Goal: Task Accomplishment & Management: Manage account settings

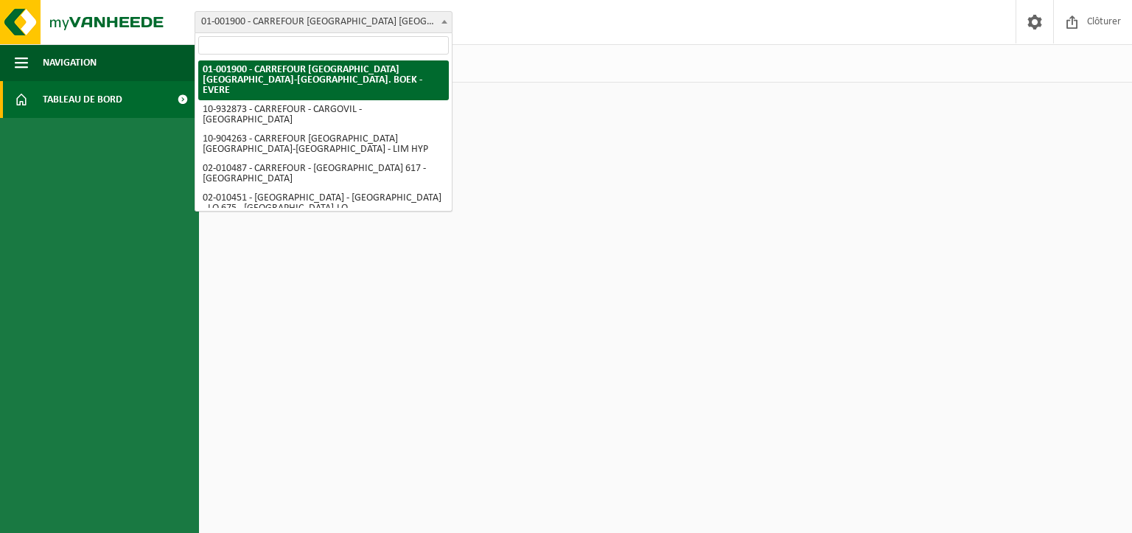
click at [444, 24] on span at bounding box center [444, 21] width 15 height 19
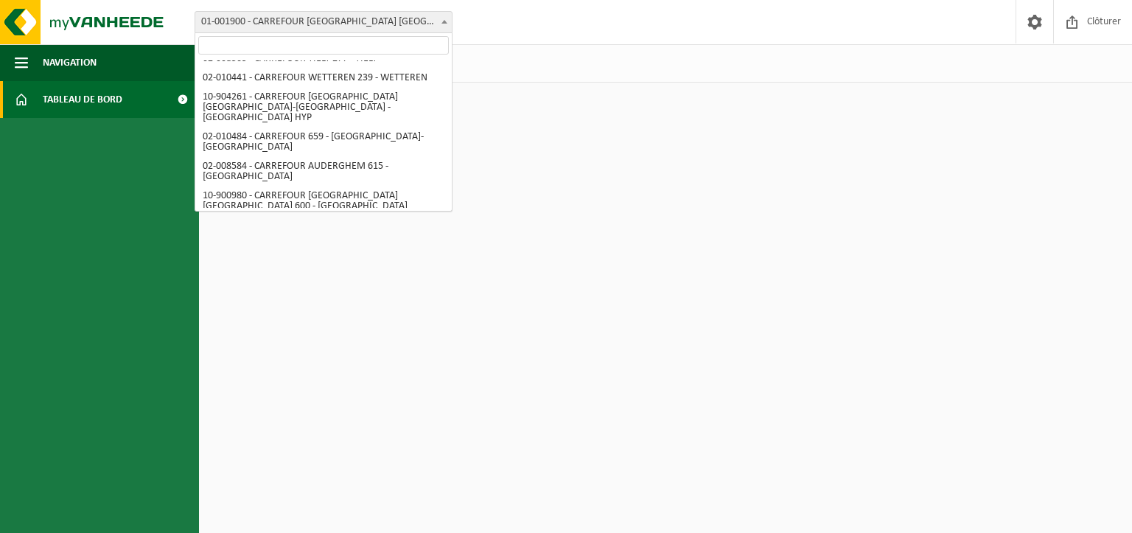
scroll to position [770, 0]
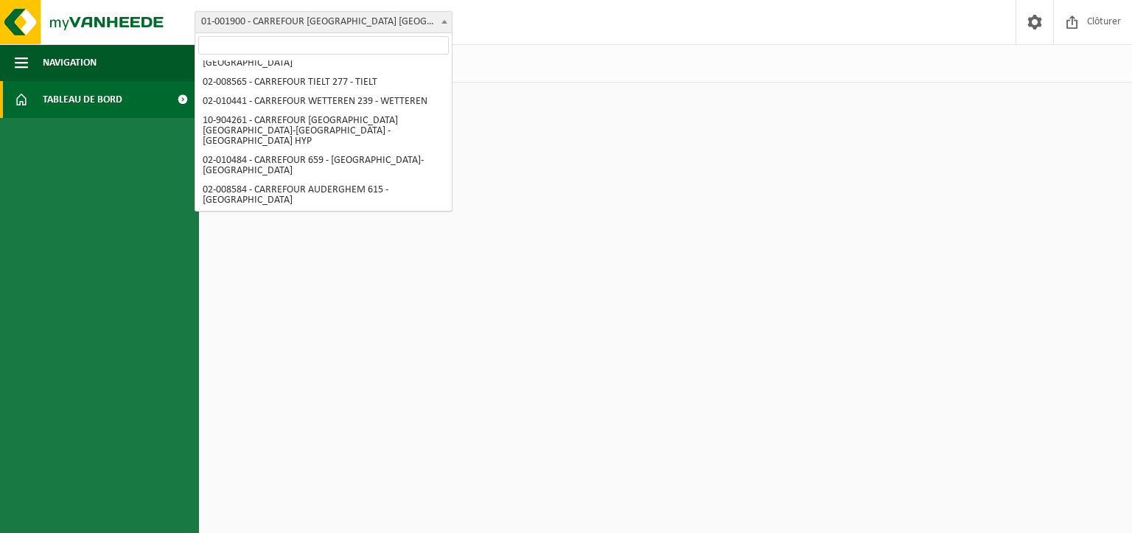
select select "119367"
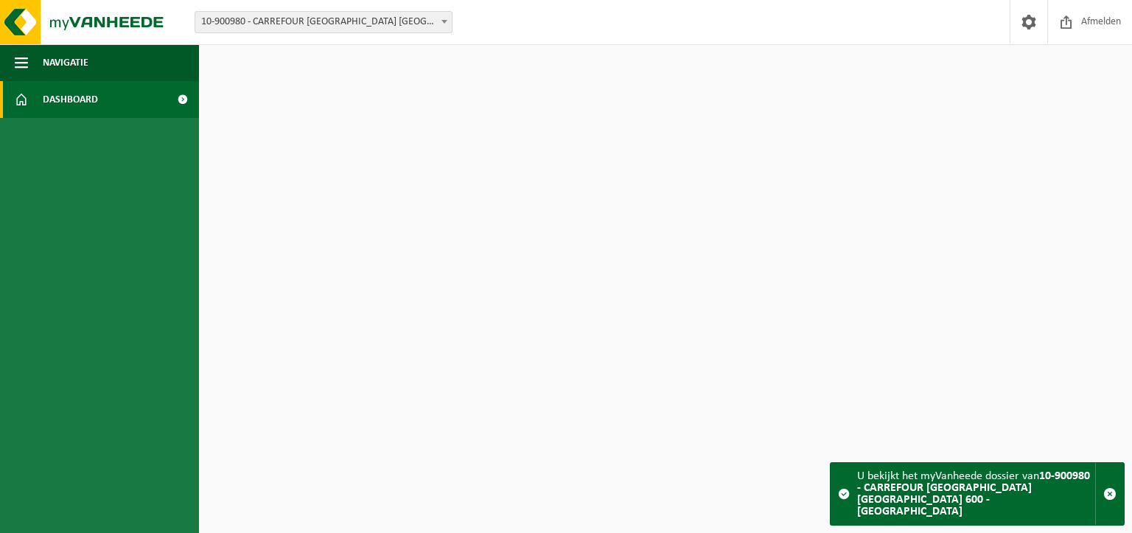
click at [913, 509] on strong "10-900980 - CARREFOUR [GEOGRAPHIC_DATA] [GEOGRAPHIC_DATA] 600 - [GEOGRAPHIC_DAT…" at bounding box center [973, 493] width 233 height 47
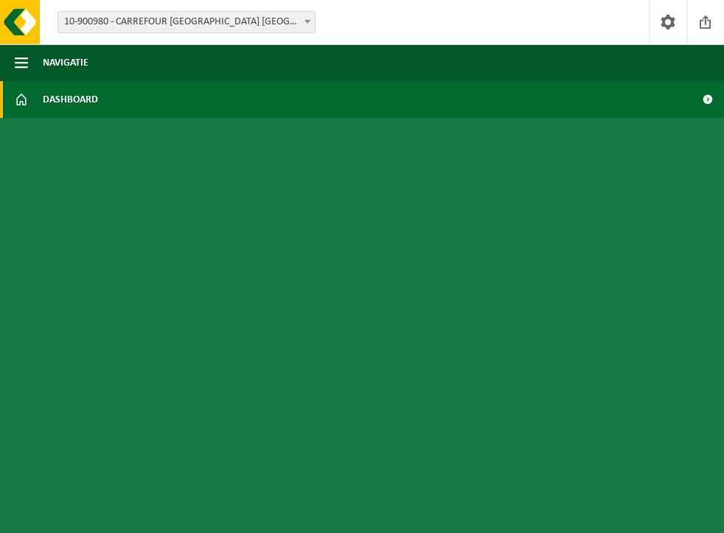
click at [545, 172] on ul "Navigatie Afmelden Dashboard" at bounding box center [362, 288] width 724 height 489
click at [708, 100] on span at bounding box center [707, 99] width 33 height 37
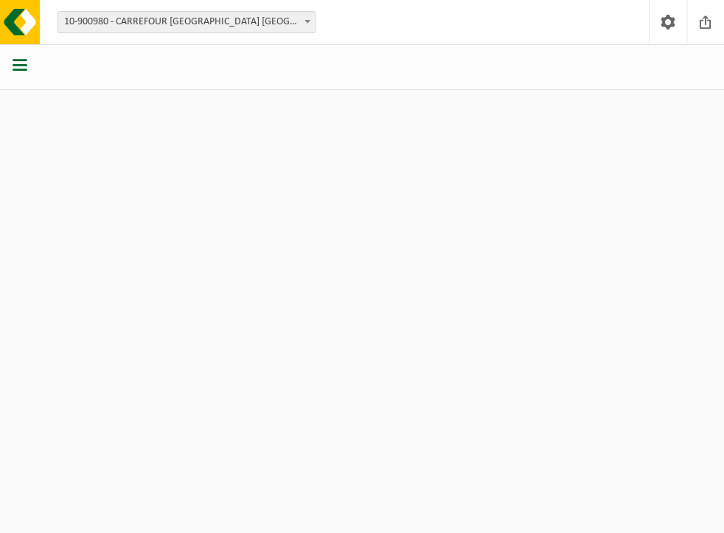
click at [15, 63] on span "button" at bounding box center [20, 64] width 15 height 15
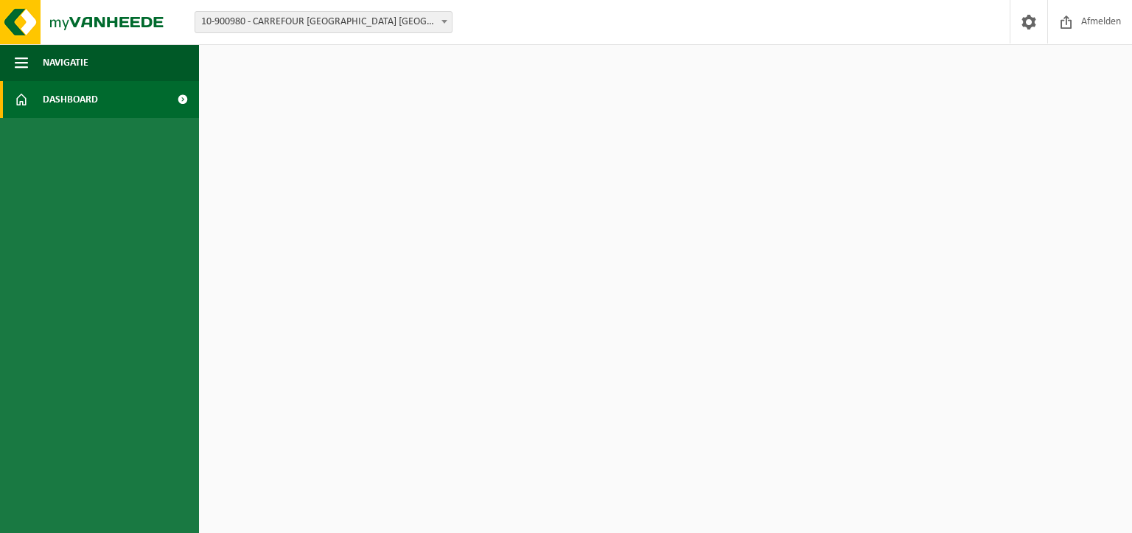
click at [166, 341] on ul "Navigatie Afmelden Dashboard" at bounding box center [99, 288] width 199 height 489
click at [181, 101] on span at bounding box center [182, 99] width 33 height 37
click at [182, 100] on span at bounding box center [182, 99] width 33 height 37
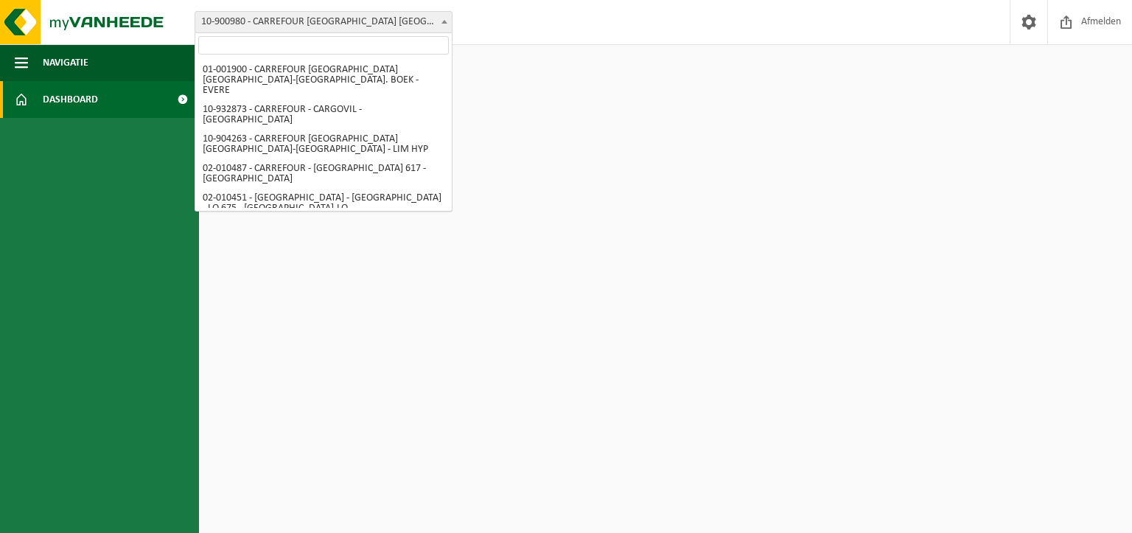
click at [360, 19] on span "10-900980 - CARREFOUR [GEOGRAPHIC_DATA] [GEOGRAPHIC_DATA] 600 - [GEOGRAPHIC_DAT…" at bounding box center [323, 22] width 257 height 21
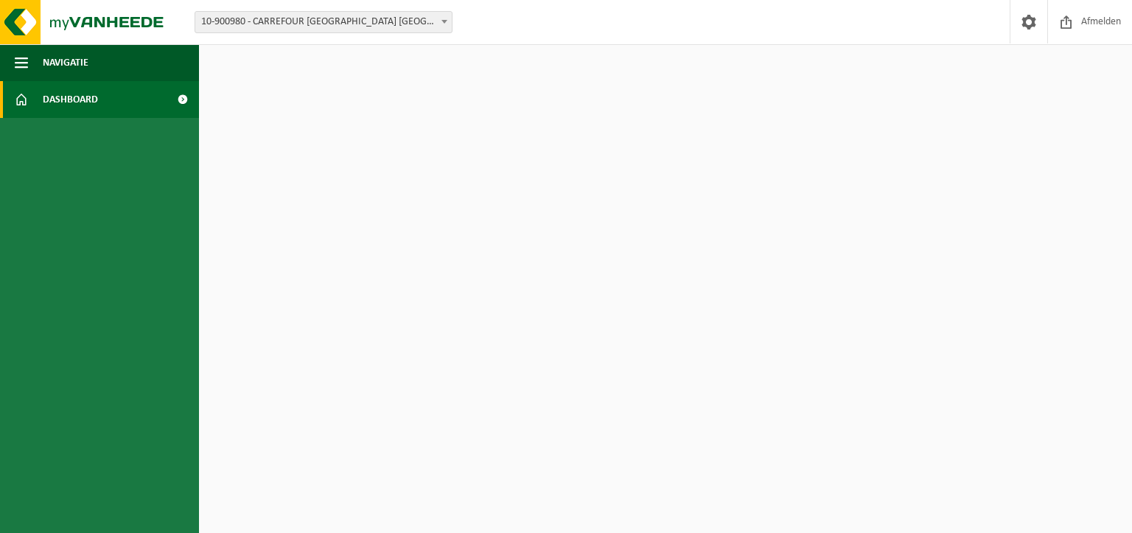
click at [360, 19] on span "10-900980 - CARREFOUR [GEOGRAPHIC_DATA] [GEOGRAPHIC_DATA] 600 - [GEOGRAPHIC_DAT…" at bounding box center [323, 22] width 257 height 21
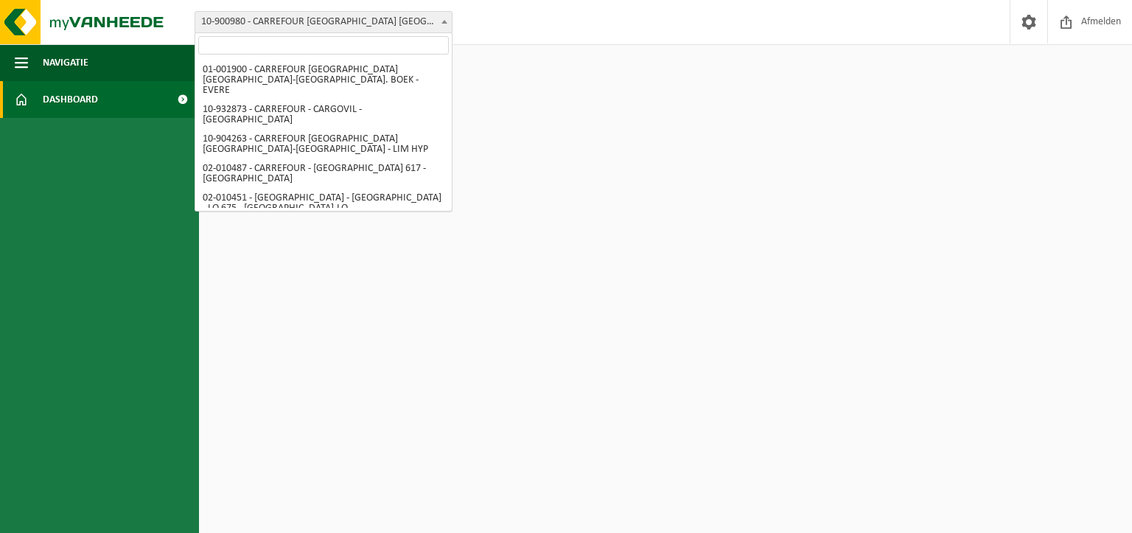
click at [360, 19] on span "10-900980 - CARREFOUR [GEOGRAPHIC_DATA] [GEOGRAPHIC_DATA] 600 - [GEOGRAPHIC_DAT…" at bounding box center [323, 22] width 257 height 21
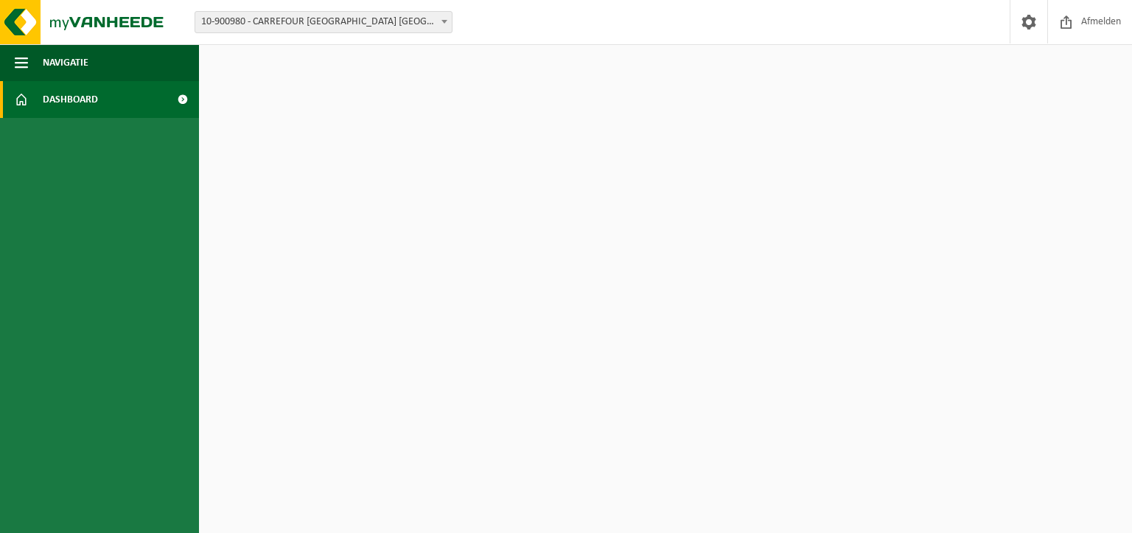
drag, startPoint x: 359, startPoint y: 19, endPoint x: 328, endPoint y: 22, distance: 31.1
click at [328, 22] on span "10-900980 - CARREFOUR [GEOGRAPHIC_DATA] [GEOGRAPHIC_DATA] 600 - [GEOGRAPHIC_DAT…" at bounding box center [323, 22] width 257 height 21
click at [13, 65] on button "Navigatie" at bounding box center [99, 62] width 199 height 37
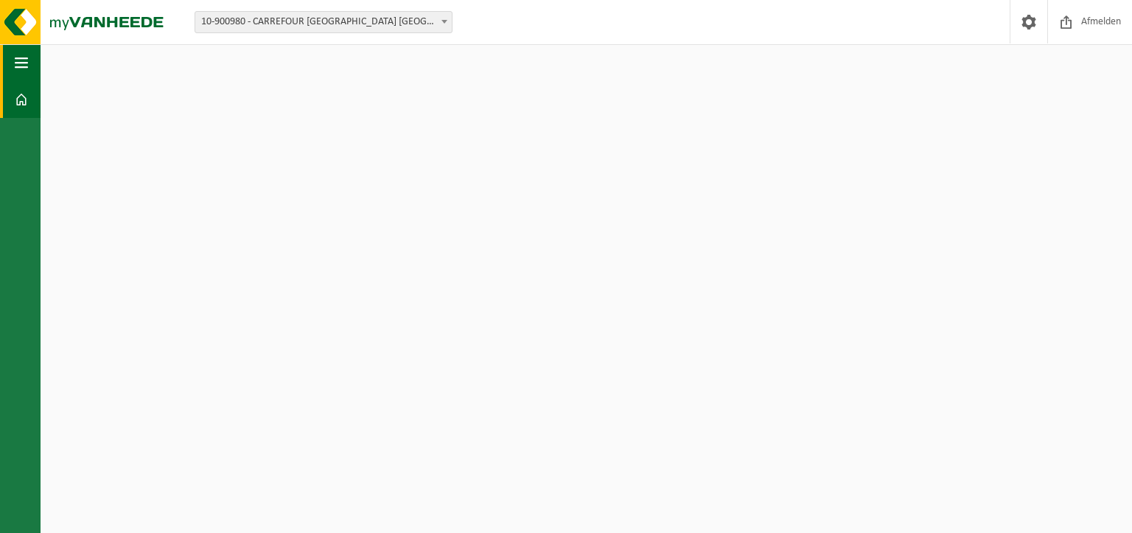
click at [13, 65] on button "Navigatie" at bounding box center [20, 62] width 41 height 37
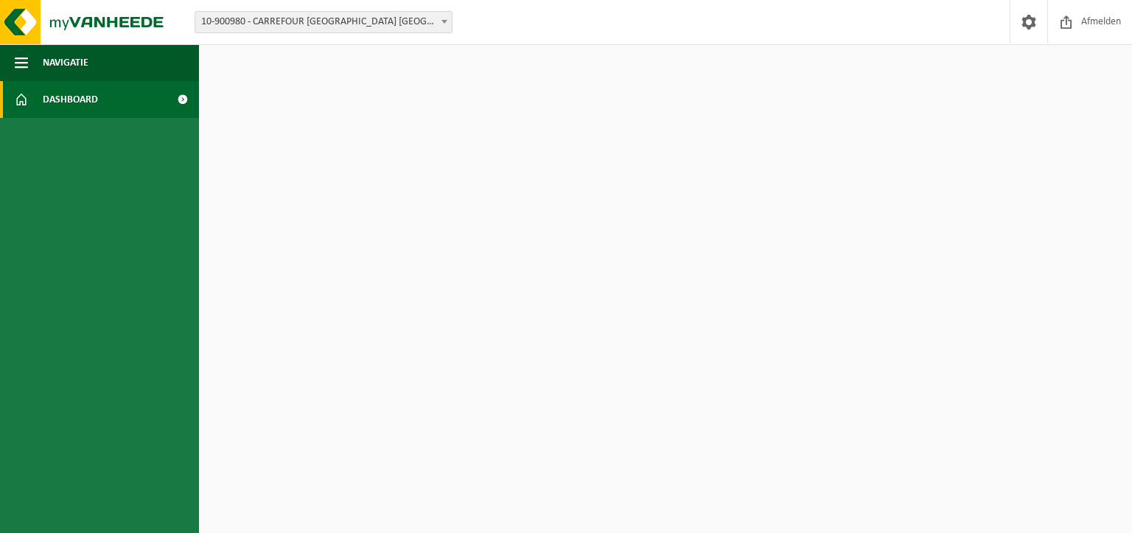
click at [24, 100] on span at bounding box center [21, 99] width 13 height 37
click at [74, 105] on span "Dashboard" at bounding box center [70, 99] width 55 height 37
click at [83, 58] on span "Navigatie" at bounding box center [66, 62] width 46 height 37
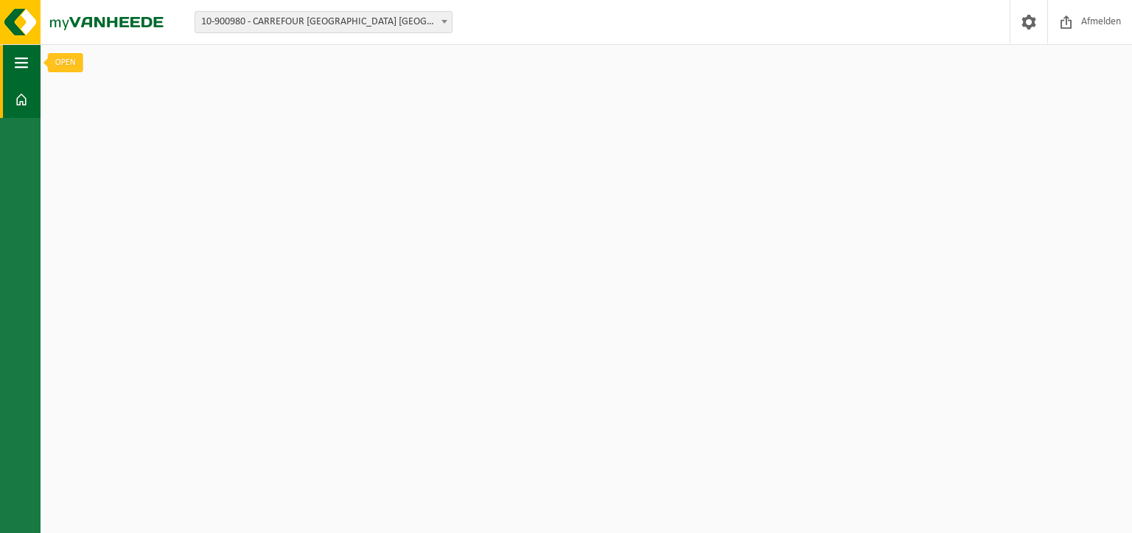
click at [29, 72] on button "Navigatie" at bounding box center [20, 62] width 41 height 37
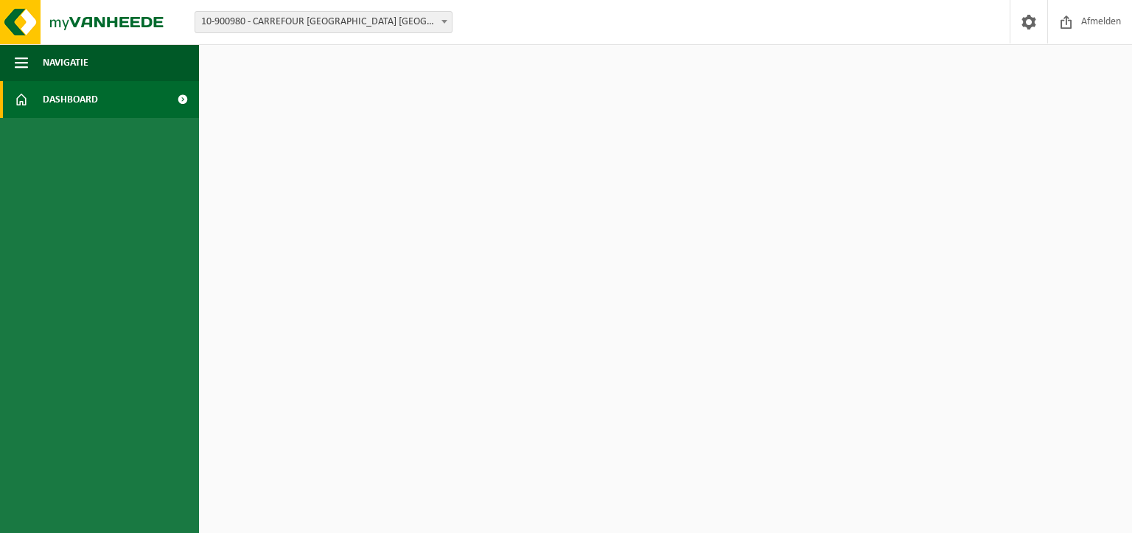
click at [80, 100] on span "Dashboard" at bounding box center [70, 99] width 55 height 37
click at [1022, 23] on span at bounding box center [1029, 21] width 22 height 43
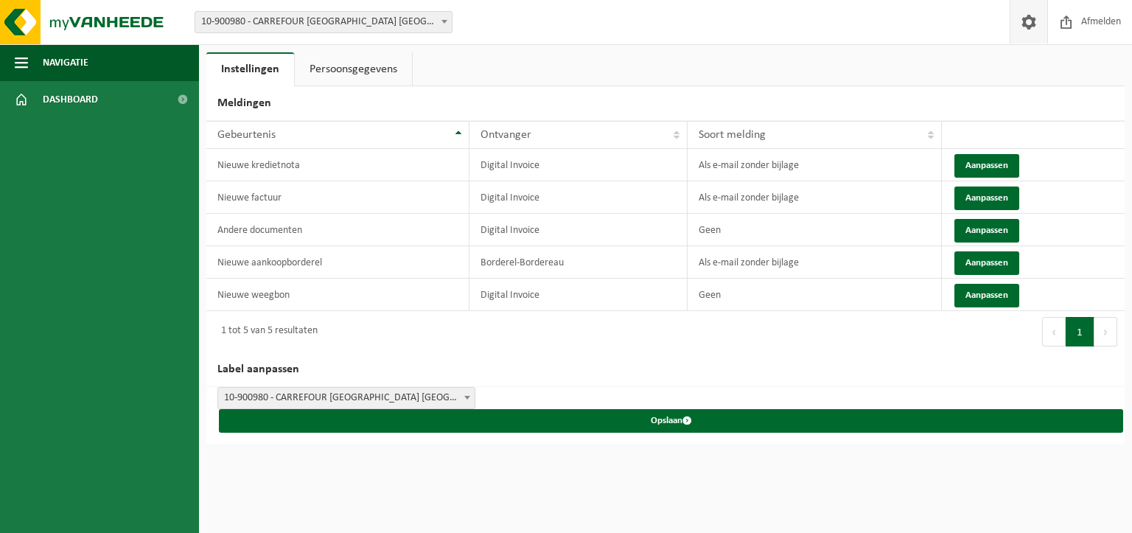
click at [357, 72] on link "Persoonsgegevens" at bounding box center [353, 69] width 117 height 34
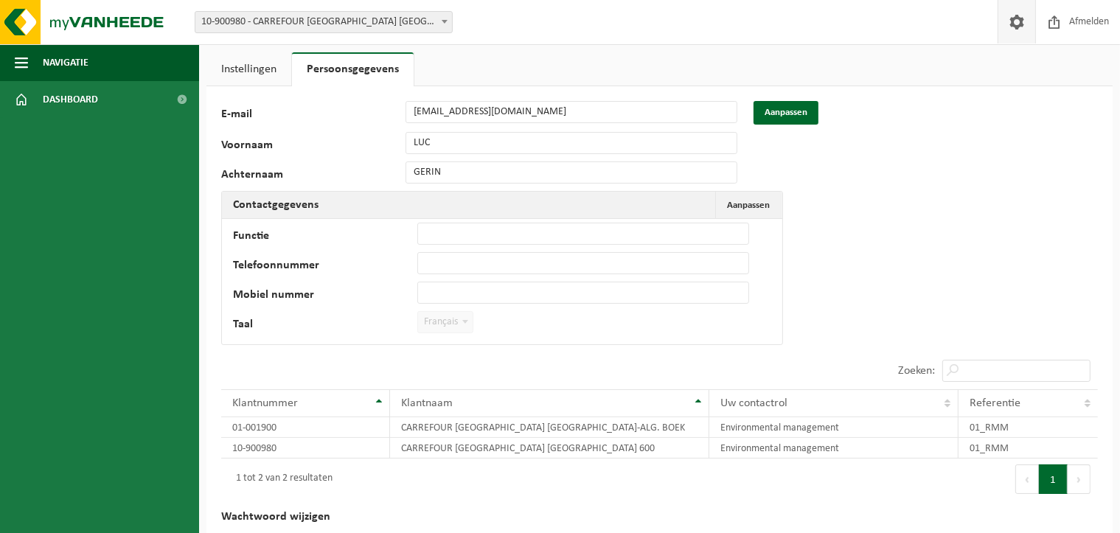
click at [226, 69] on link "Instellingen" at bounding box center [248, 69] width 85 height 34
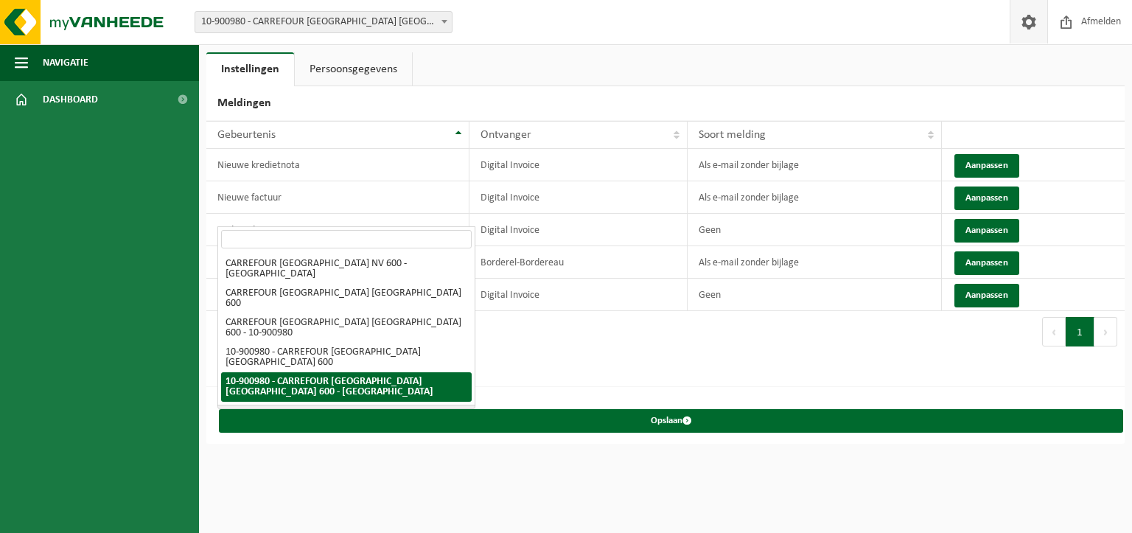
click at [386, 396] on span "10-900980 - CARREFOUR [GEOGRAPHIC_DATA] [GEOGRAPHIC_DATA] 600 - [GEOGRAPHIC_DAT…" at bounding box center [346, 398] width 257 height 21
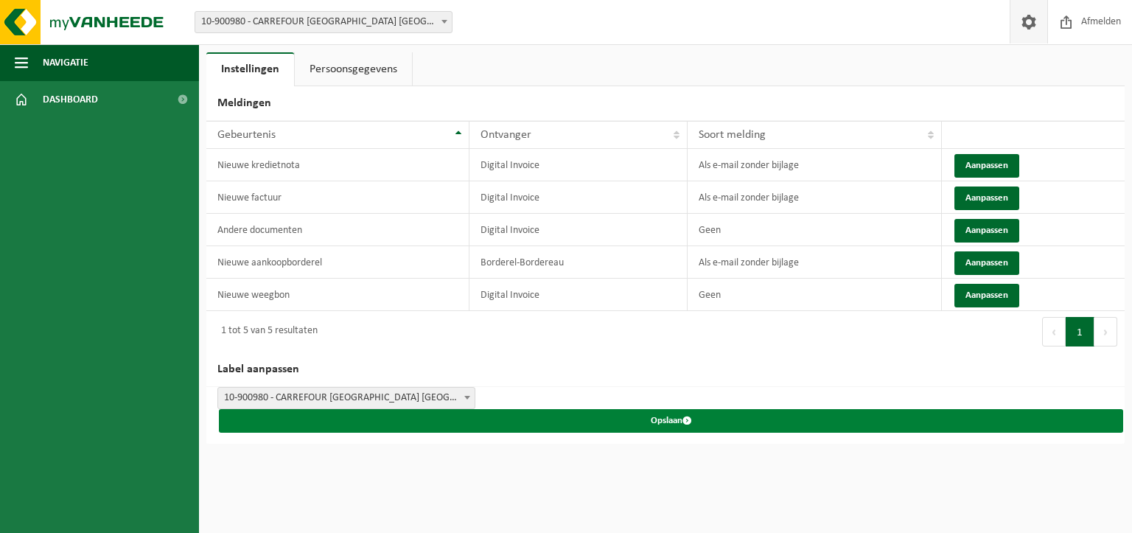
click at [640, 416] on button "Opslaan" at bounding box center [671, 421] width 904 height 24
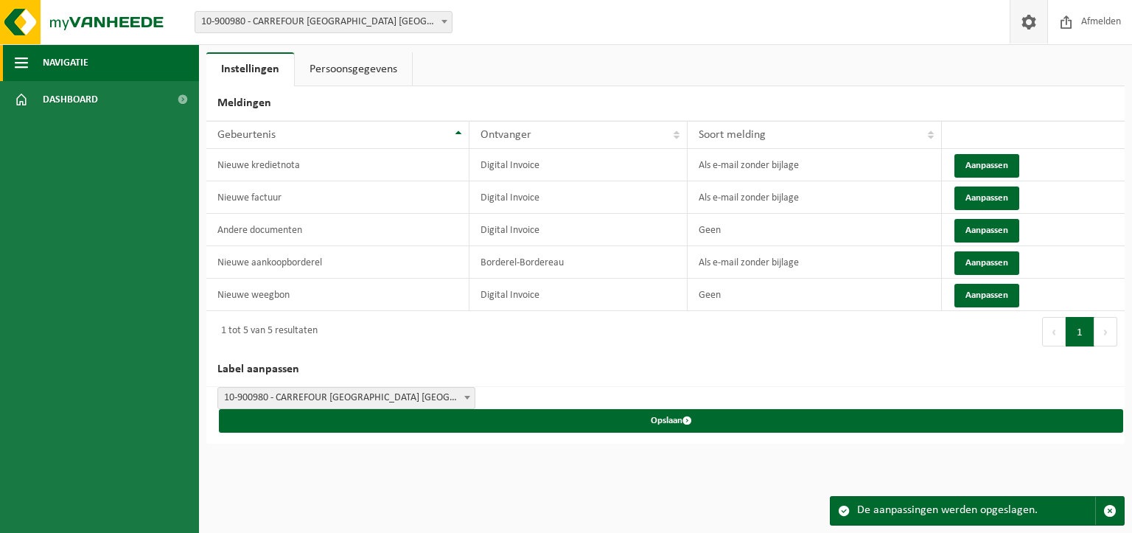
click at [56, 64] on span "Navigatie" at bounding box center [66, 62] width 46 height 37
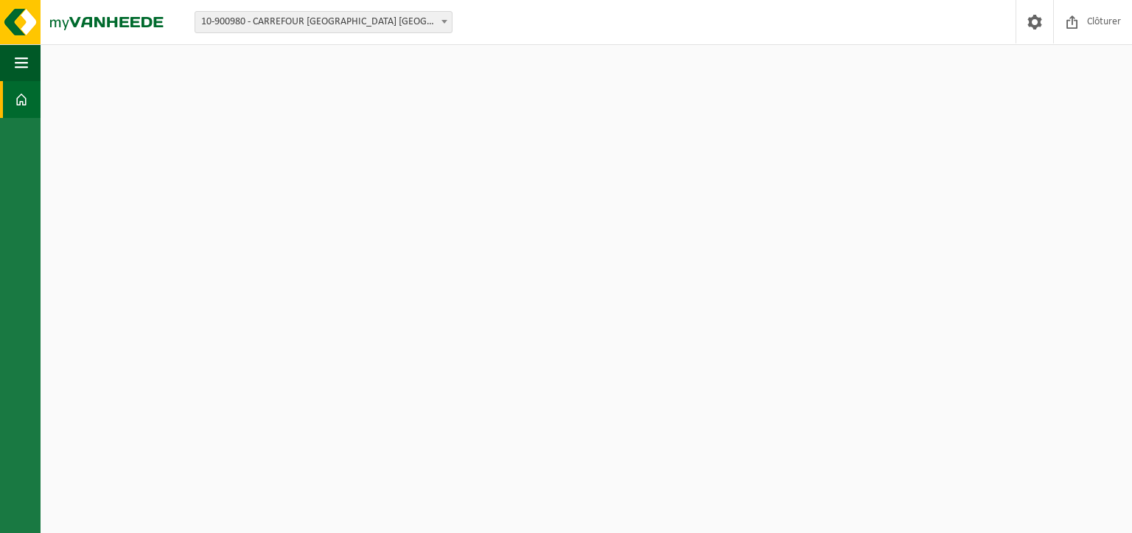
click at [18, 103] on span at bounding box center [21, 99] width 13 height 37
click at [644, 21] on div "Site: 01-001900 - CARREFOUR [GEOGRAPHIC_DATA] [GEOGRAPHIC_DATA]-[GEOGRAPHIC_DAT…" at bounding box center [566, 22] width 1132 height 45
click at [332, 83] on html "Site: 01-001900 - CARREFOUR [GEOGRAPHIC_DATA] [GEOGRAPHIC_DATA]-[GEOGRAPHIC_DAT…" at bounding box center [566, 266] width 1132 height 533
click at [14, 60] on button "Navigation" at bounding box center [20, 62] width 41 height 37
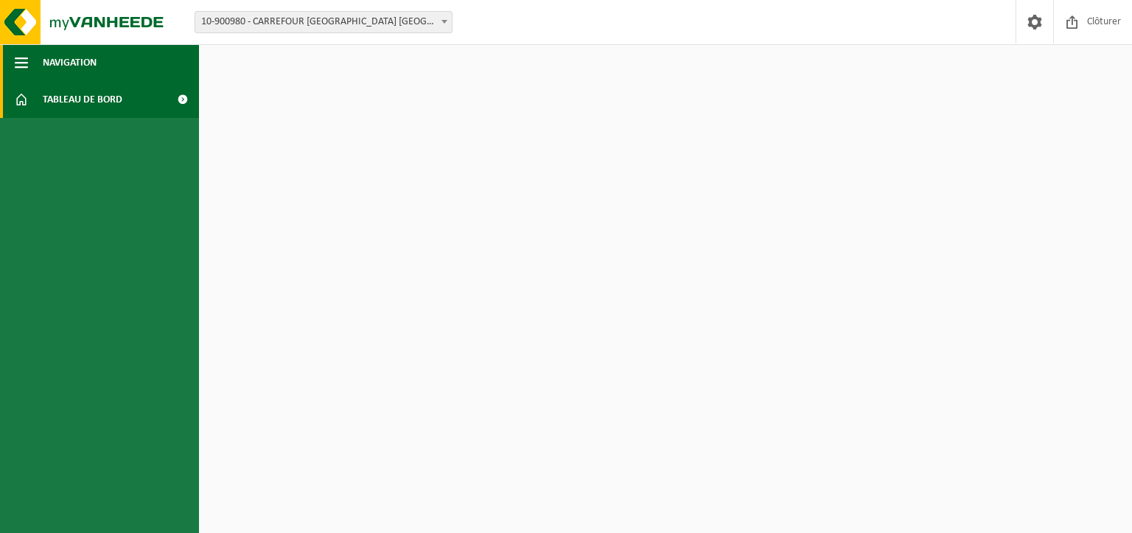
click at [69, 66] on span "Navigation" at bounding box center [70, 62] width 54 height 37
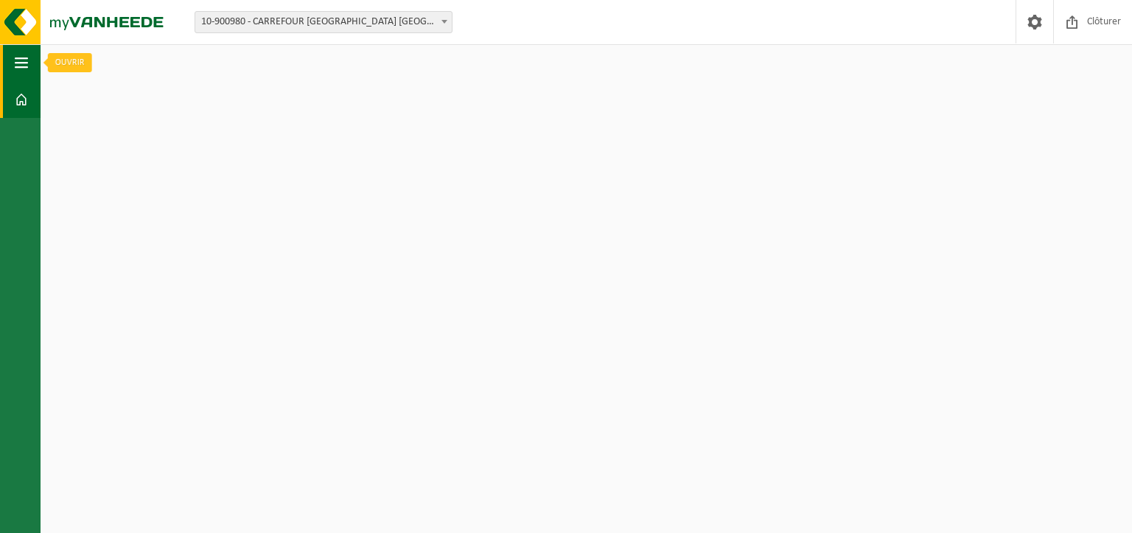
click at [21, 64] on span "button" at bounding box center [21, 62] width 13 height 37
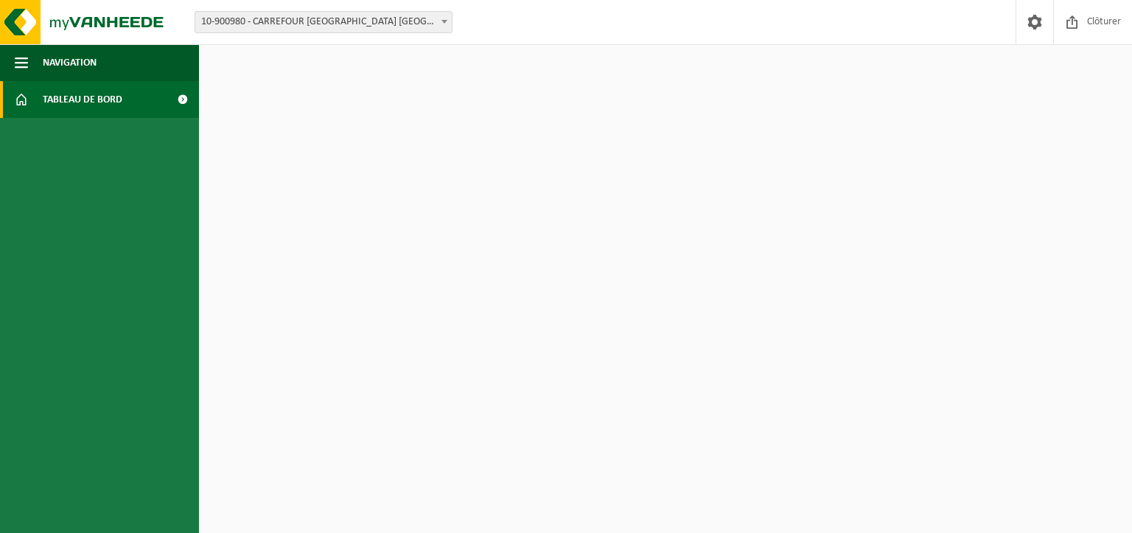
click at [96, 103] on span "Tableau de bord" at bounding box center [83, 99] width 80 height 37
click at [18, 98] on span at bounding box center [21, 99] width 13 height 37
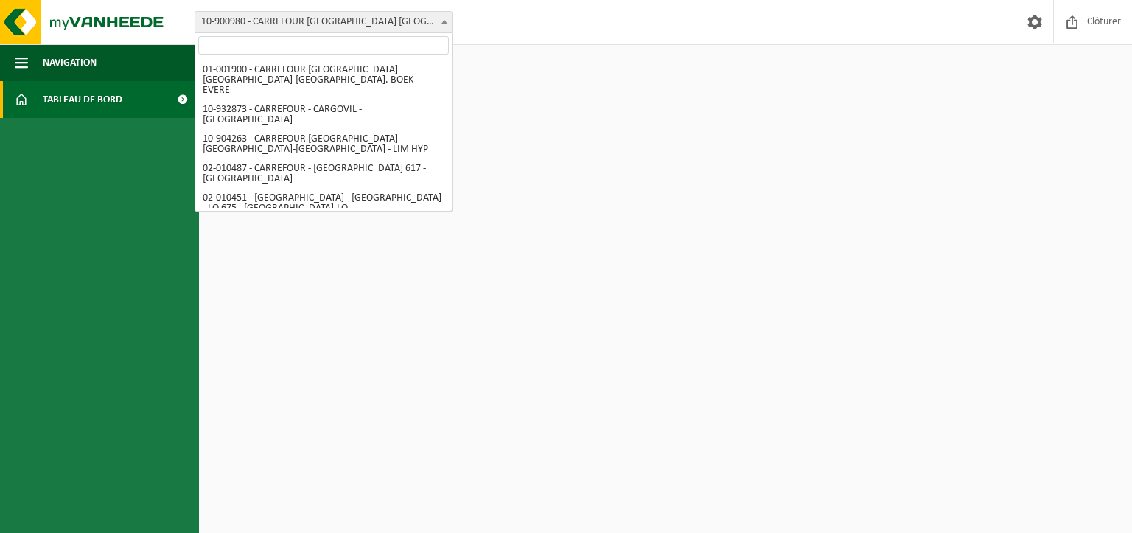
drag, startPoint x: 47, startPoint y: 102, endPoint x: 236, endPoint y: 22, distance: 205.1
click at [236, 22] on span "10-900980 - CARREFOUR [GEOGRAPHIC_DATA] [GEOGRAPHIC_DATA] 600 - [GEOGRAPHIC_DAT…" at bounding box center [323, 22] width 257 height 21
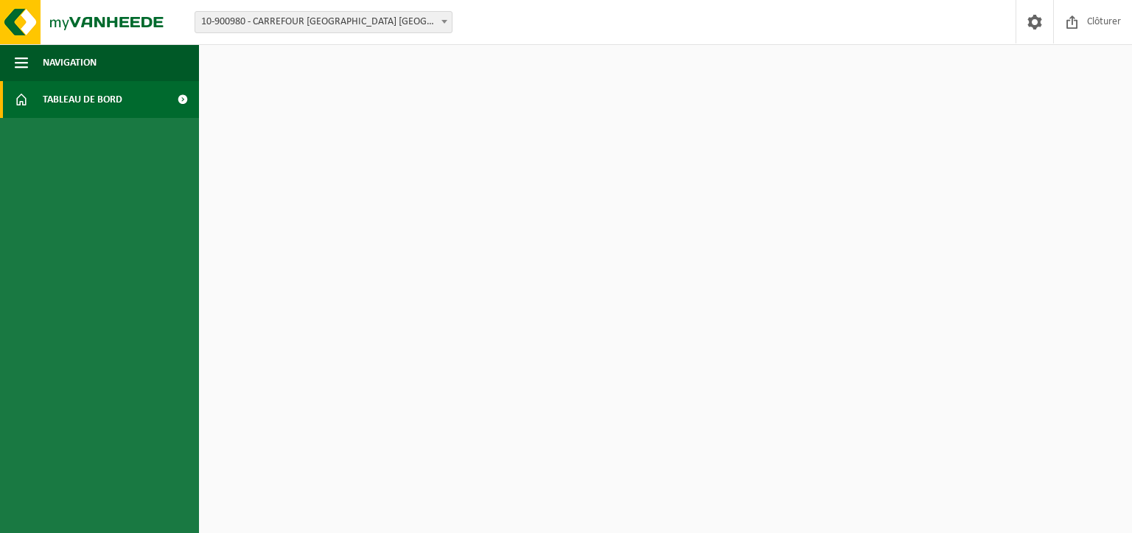
click at [240, 111] on html "Site: 01-001900 - CARREFOUR [GEOGRAPHIC_DATA] [GEOGRAPHIC_DATA]-[GEOGRAPHIC_DAT…" at bounding box center [566, 266] width 1132 height 533
